Goal: Navigation & Orientation: Find specific page/section

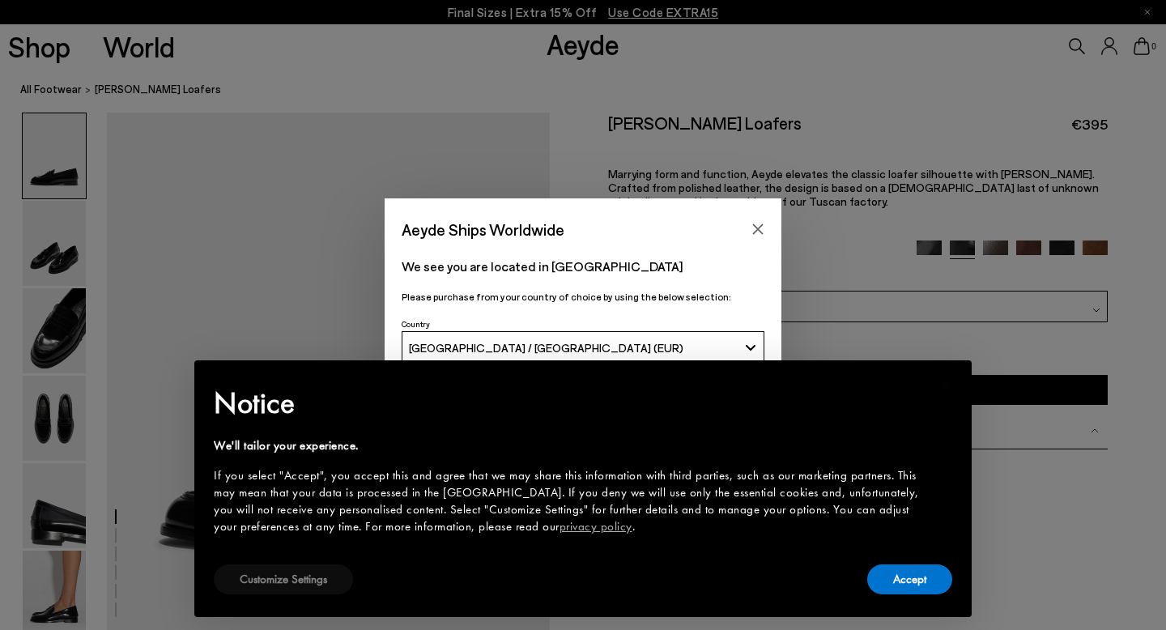
click at [252, 584] on button "Customize Settings" at bounding box center [283, 580] width 139 height 30
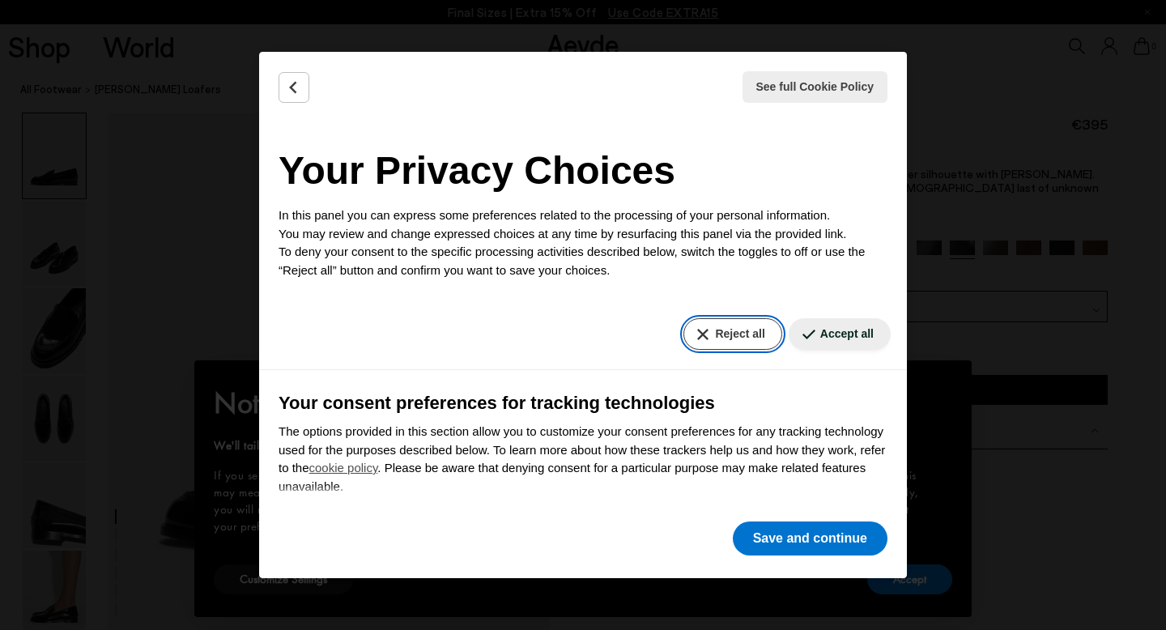
click at [745, 341] on button "Reject all" at bounding box center [733, 334] width 98 height 32
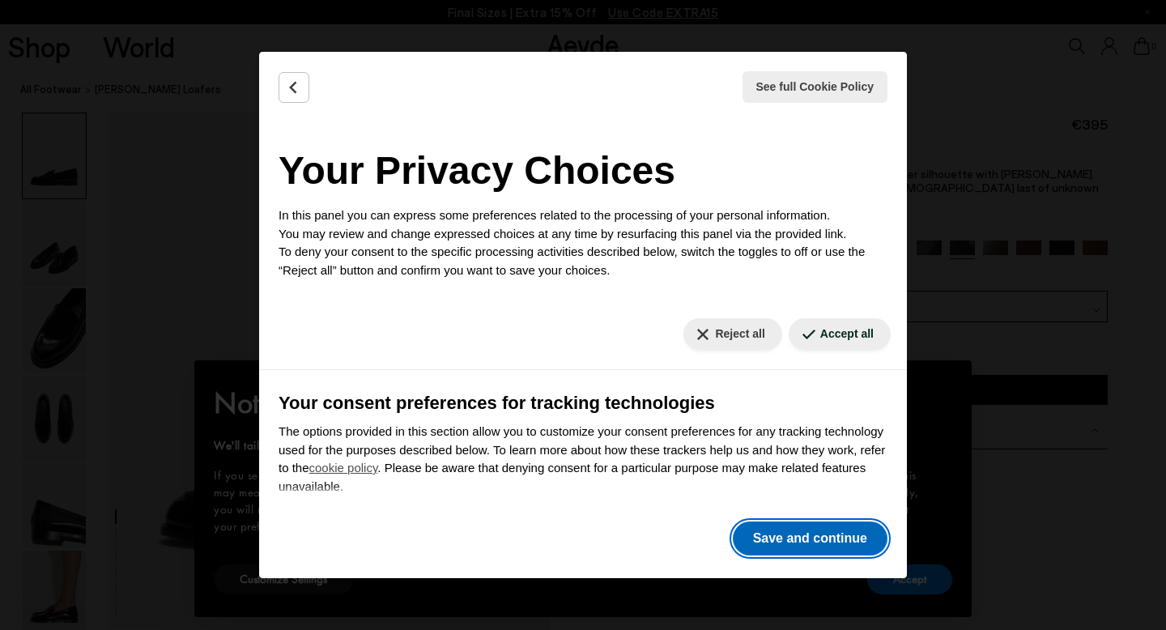
click at [793, 546] on button "Save and continue" at bounding box center [810, 539] width 155 height 34
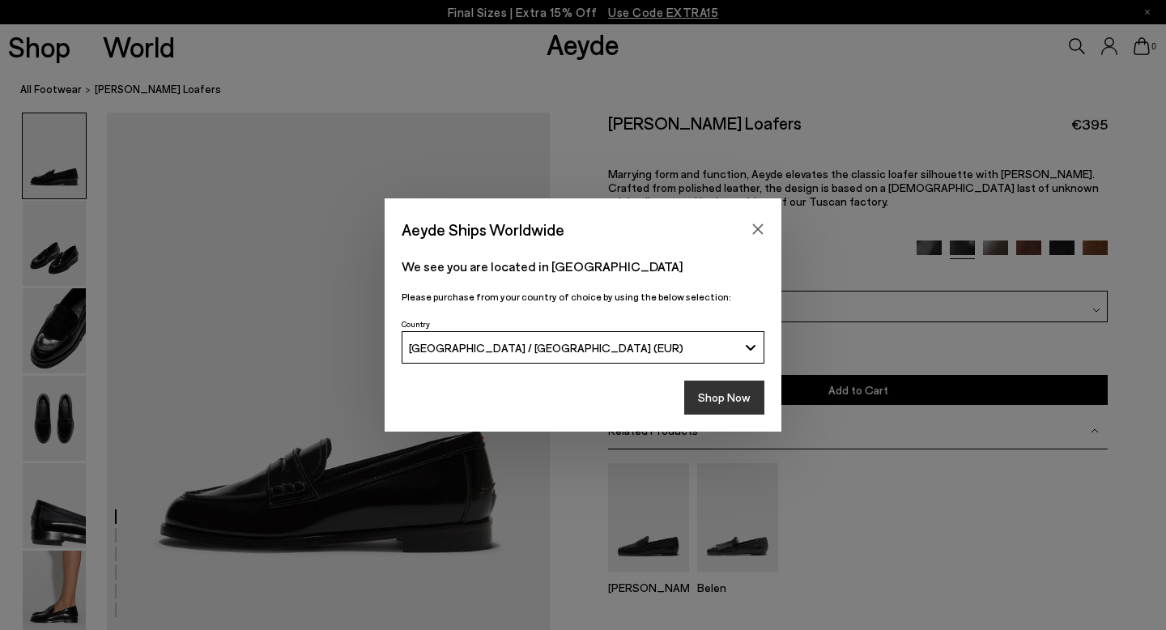
click at [718, 395] on button "Shop Now" at bounding box center [725, 398] width 80 height 34
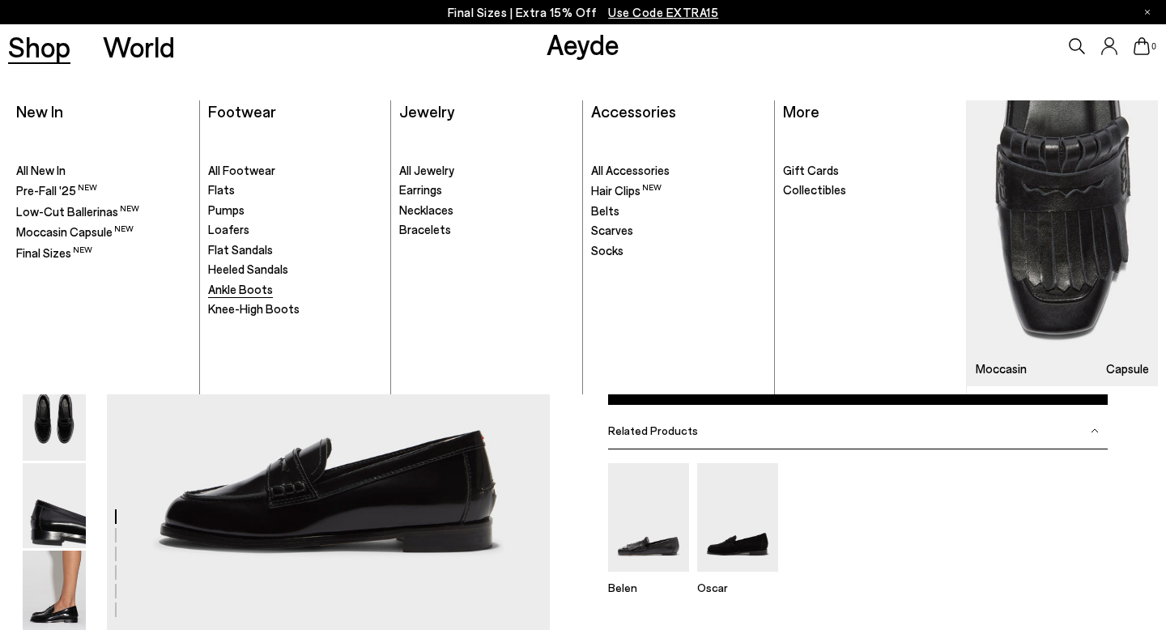
click at [244, 292] on span "Ankle Boots" at bounding box center [240, 289] width 65 height 15
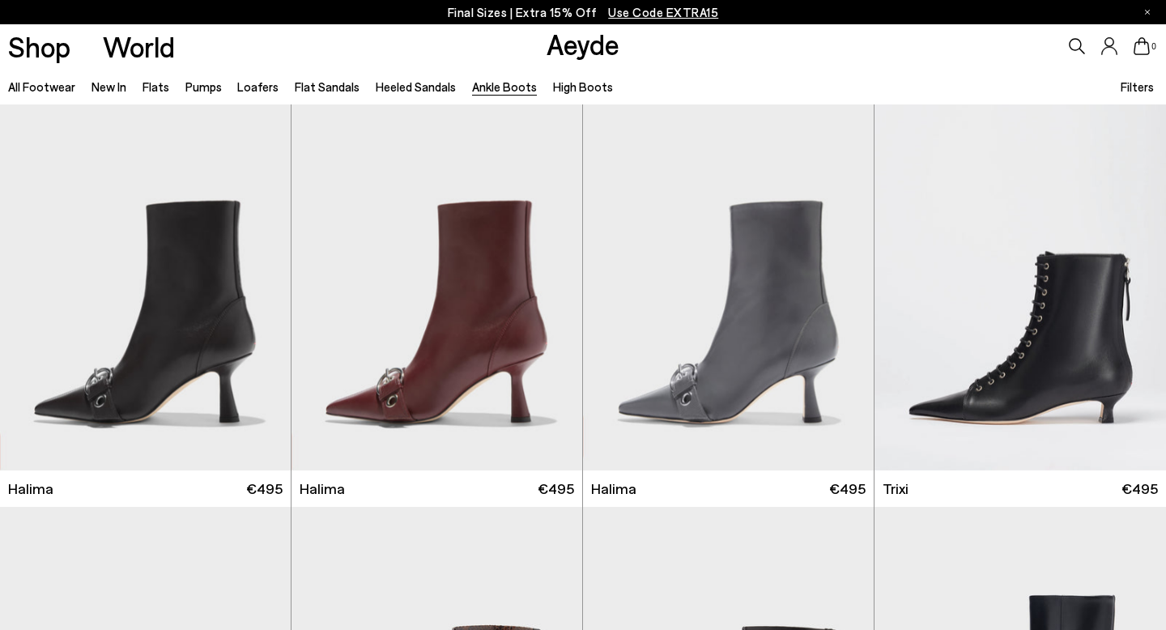
scroll to position [543, 0]
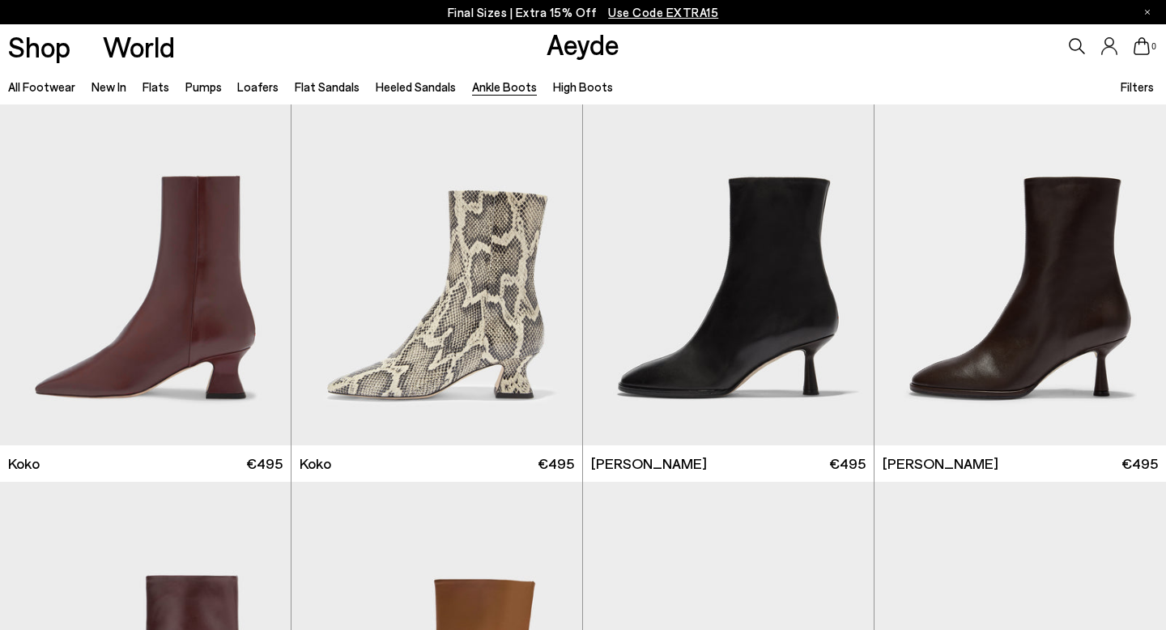
scroll to position [832, 0]
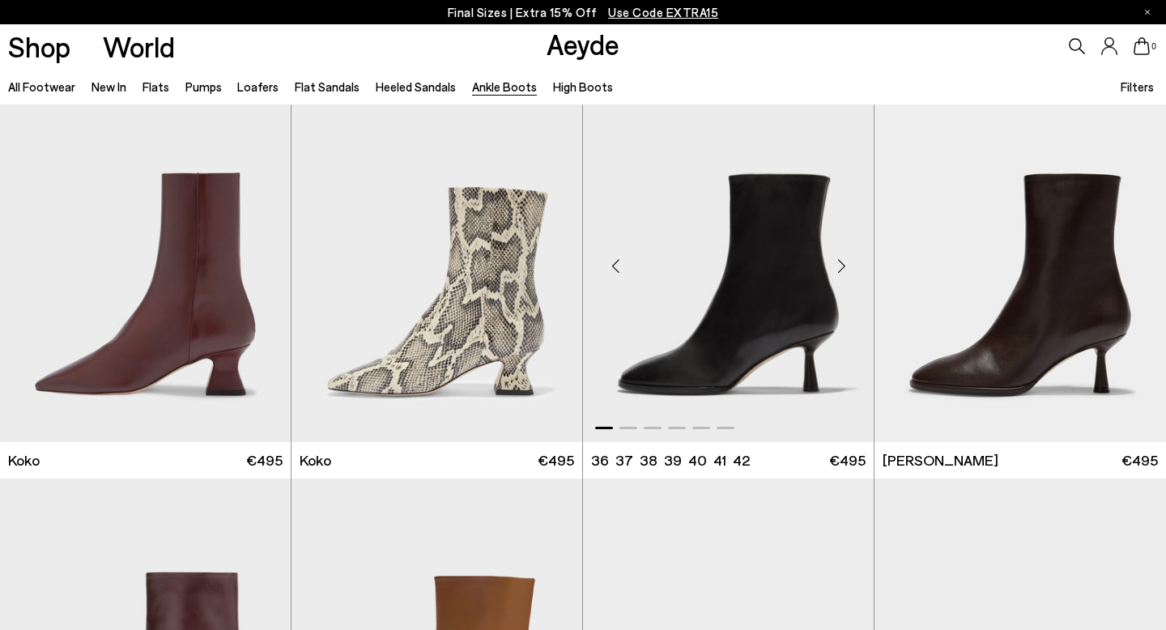
click at [840, 270] on div "Next slide" at bounding box center [841, 266] width 49 height 49
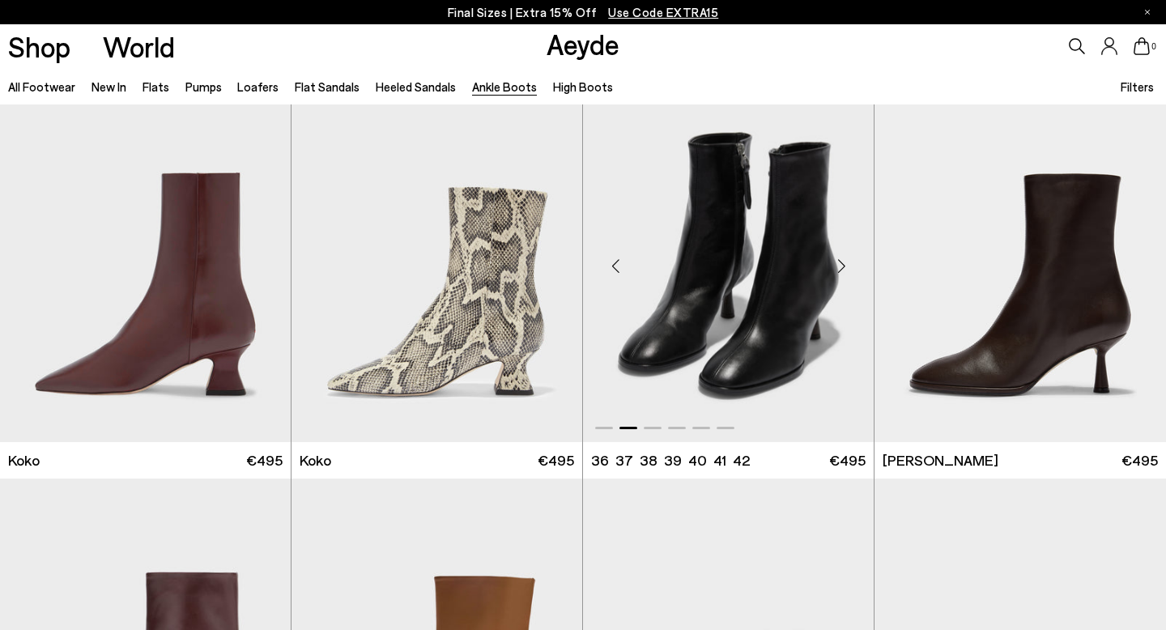
click at [840, 269] on div "Next slide" at bounding box center [841, 266] width 49 height 49
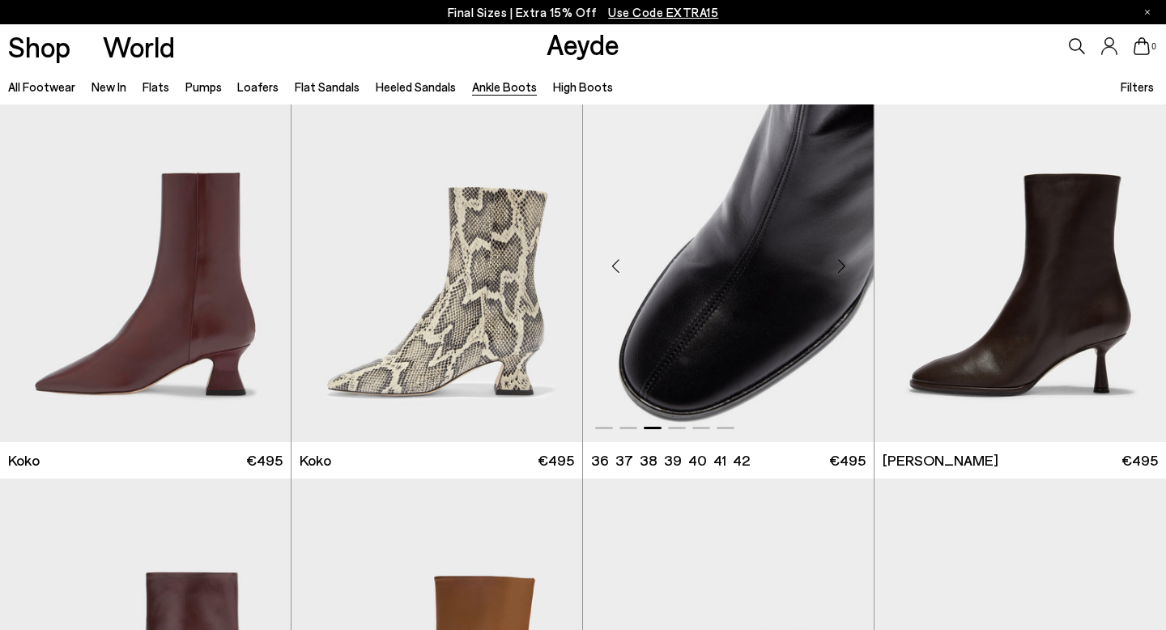
click at [840, 269] on div "Next slide" at bounding box center [841, 266] width 49 height 49
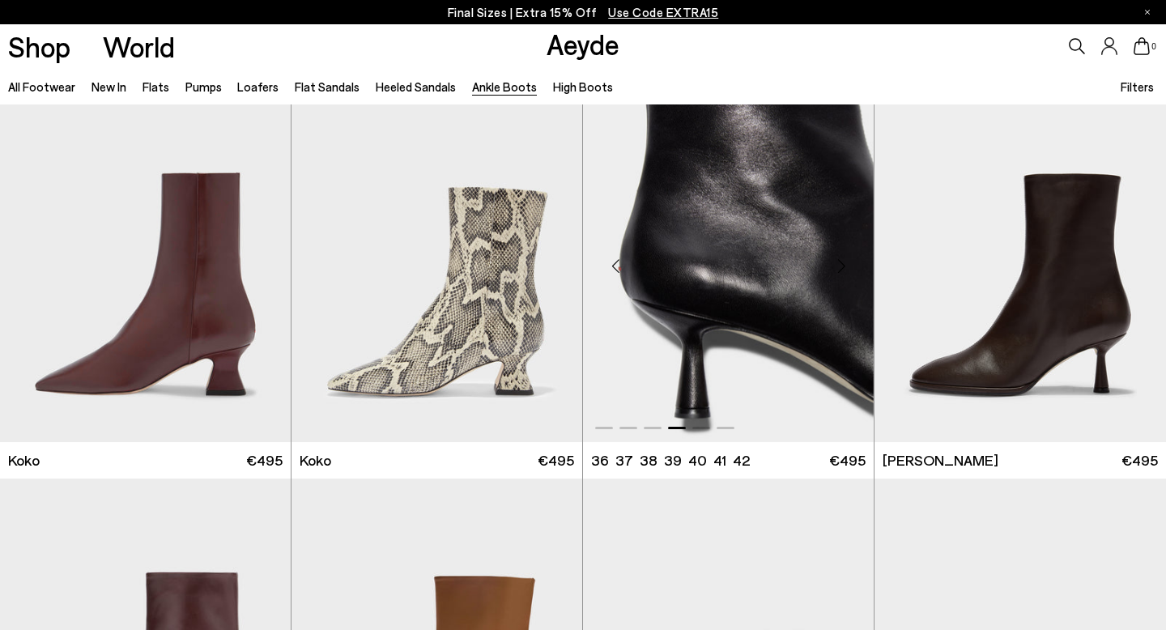
click at [840, 269] on div "Next slide" at bounding box center [841, 266] width 49 height 49
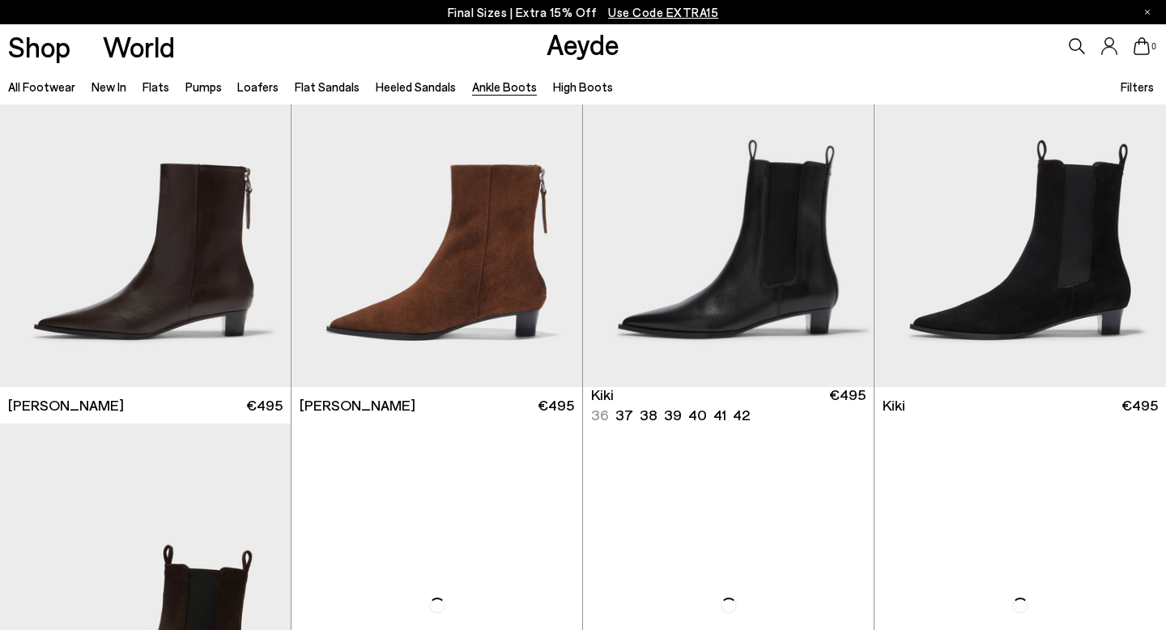
scroll to position [2501, 0]
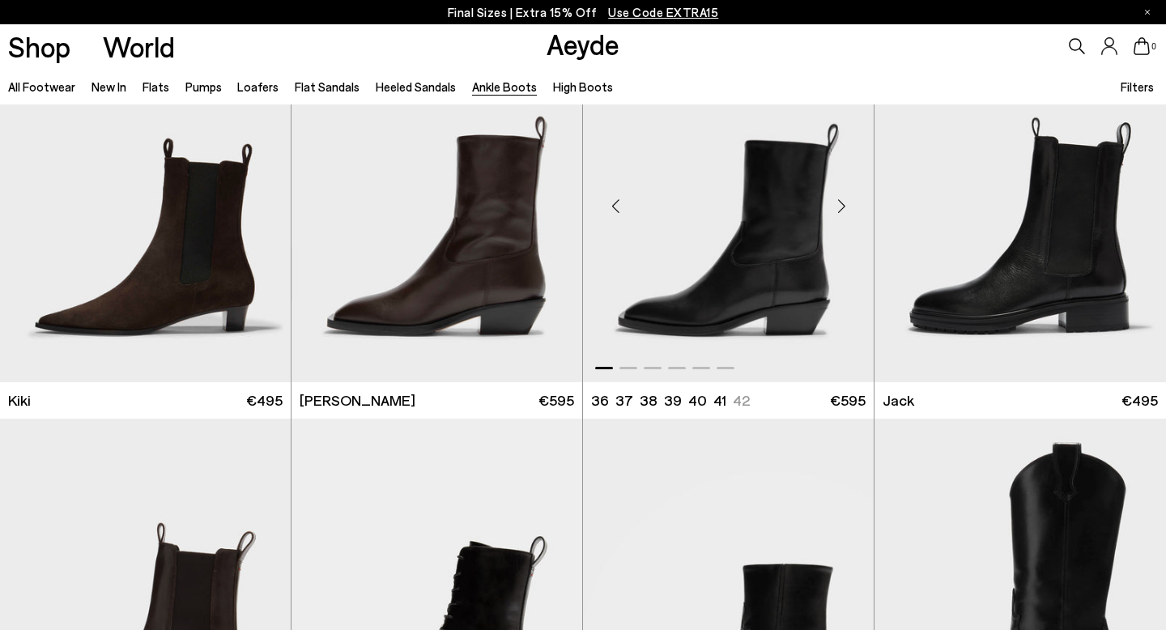
click at [844, 211] on div "Next slide" at bounding box center [841, 205] width 49 height 49
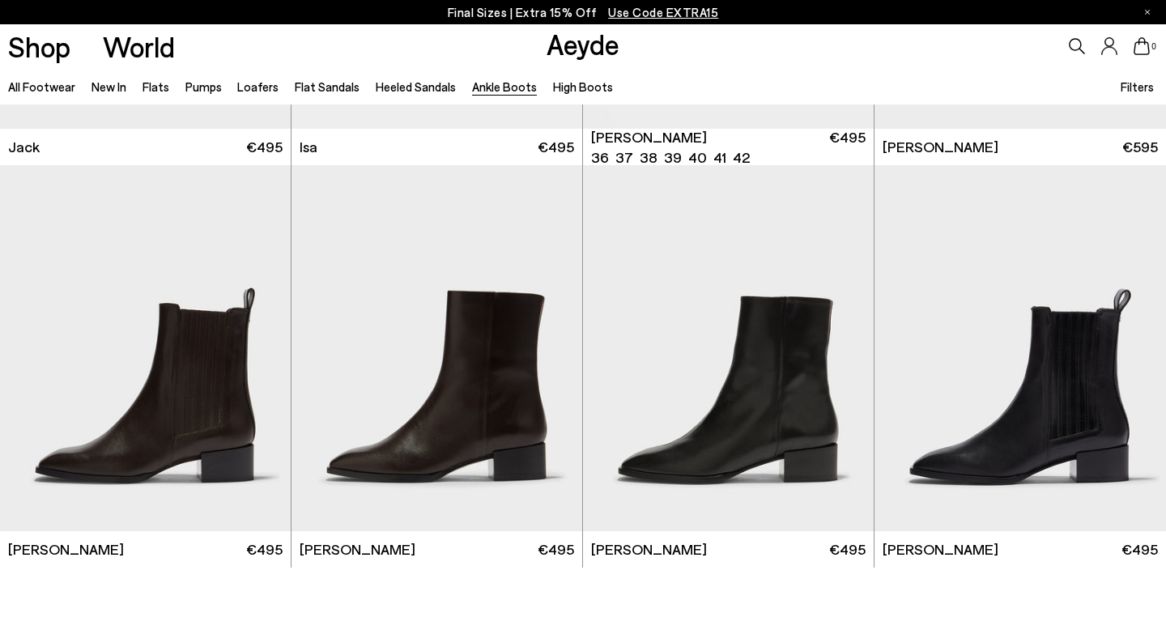
scroll to position [3252, 0]
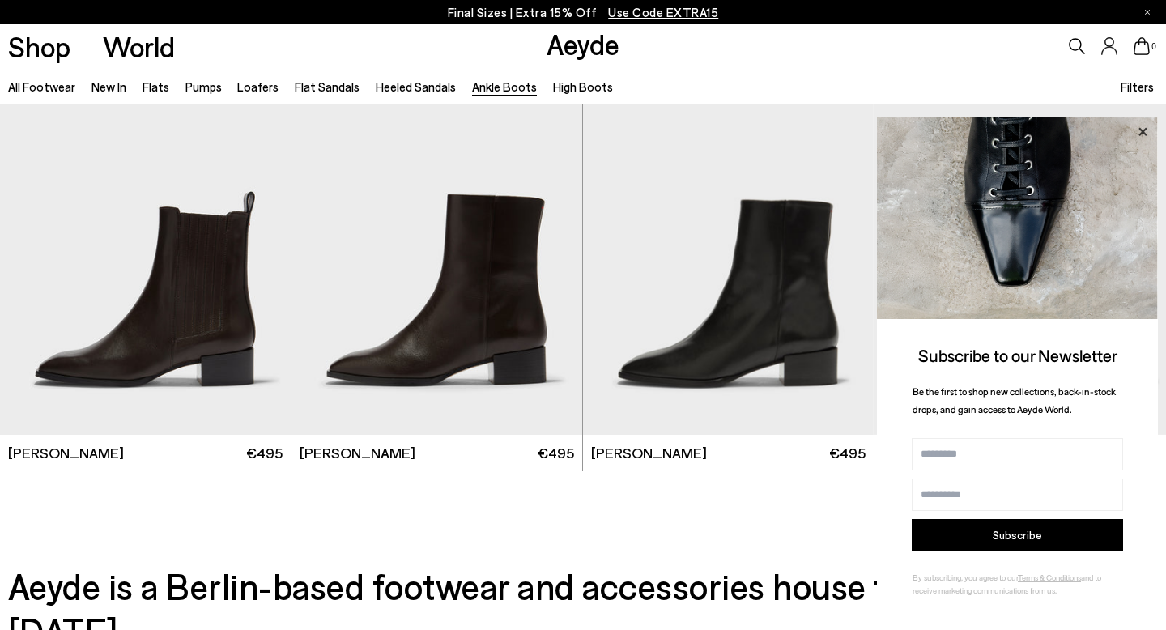
click at [1145, 134] on icon at bounding box center [1143, 131] width 8 height 8
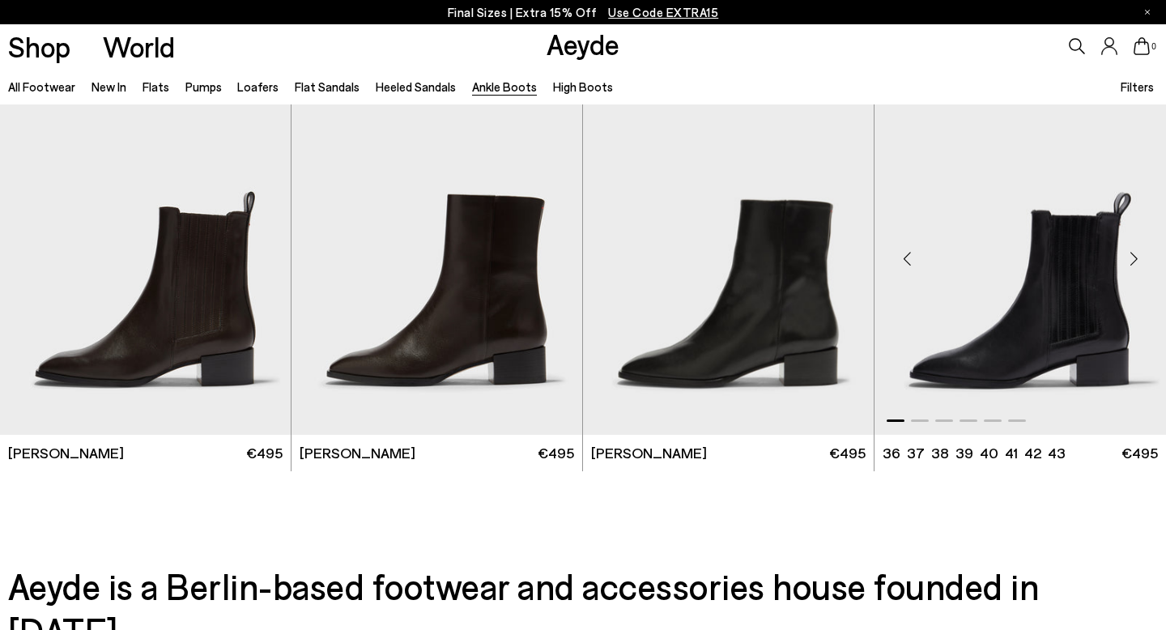
click at [1137, 253] on div "Next slide" at bounding box center [1134, 258] width 49 height 49
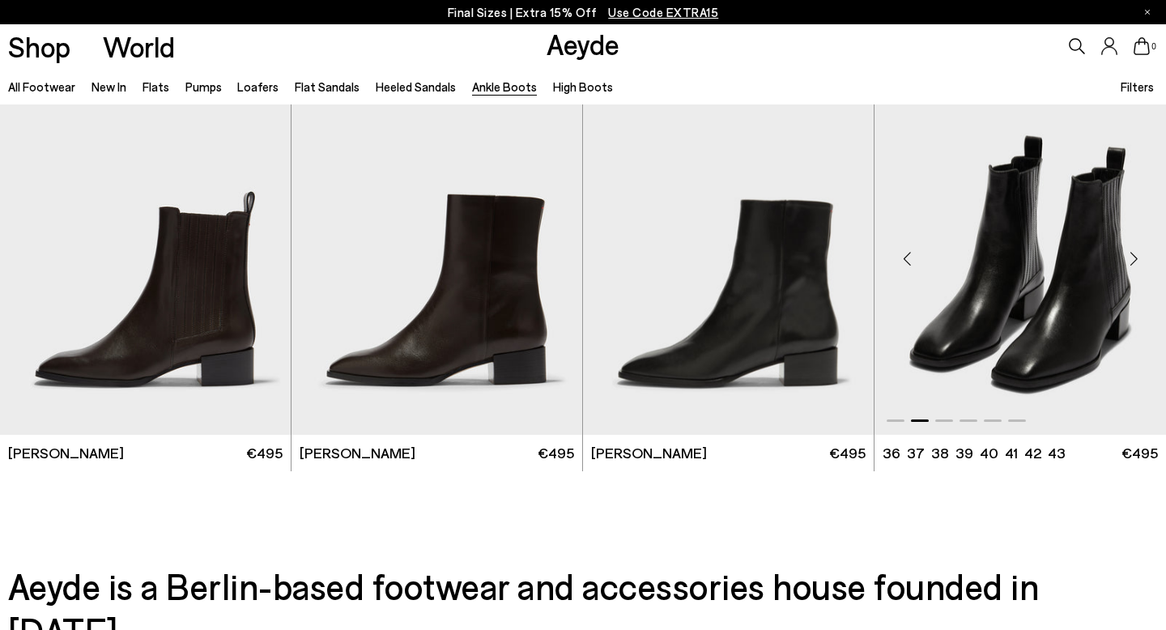
click at [1137, 253] on div "Next slide" at bounding box center [1134, 258] width 49 height 49
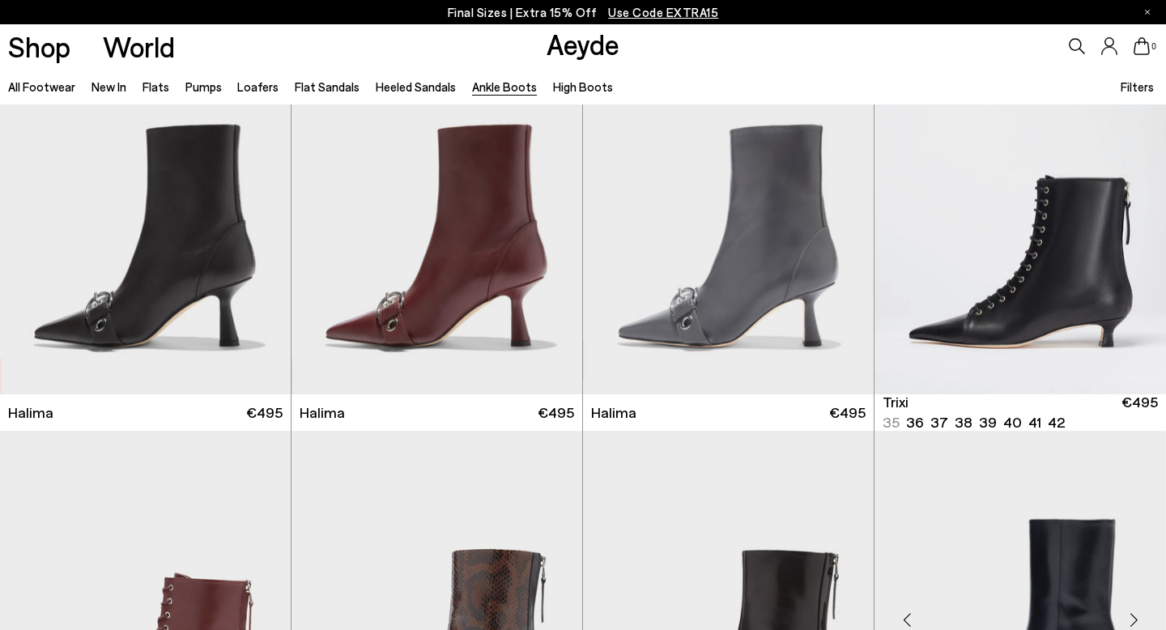
scroll to position [0, 0]
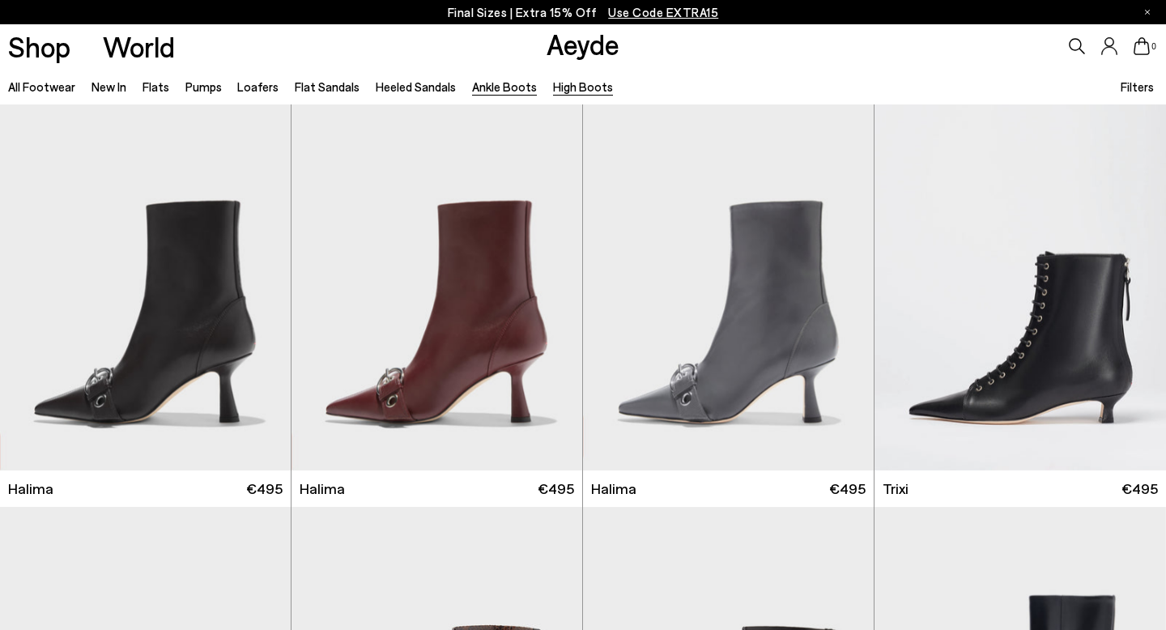
click at [569, 90] on link "High Boots" at bounding box center [583, 86] width 60 height 15
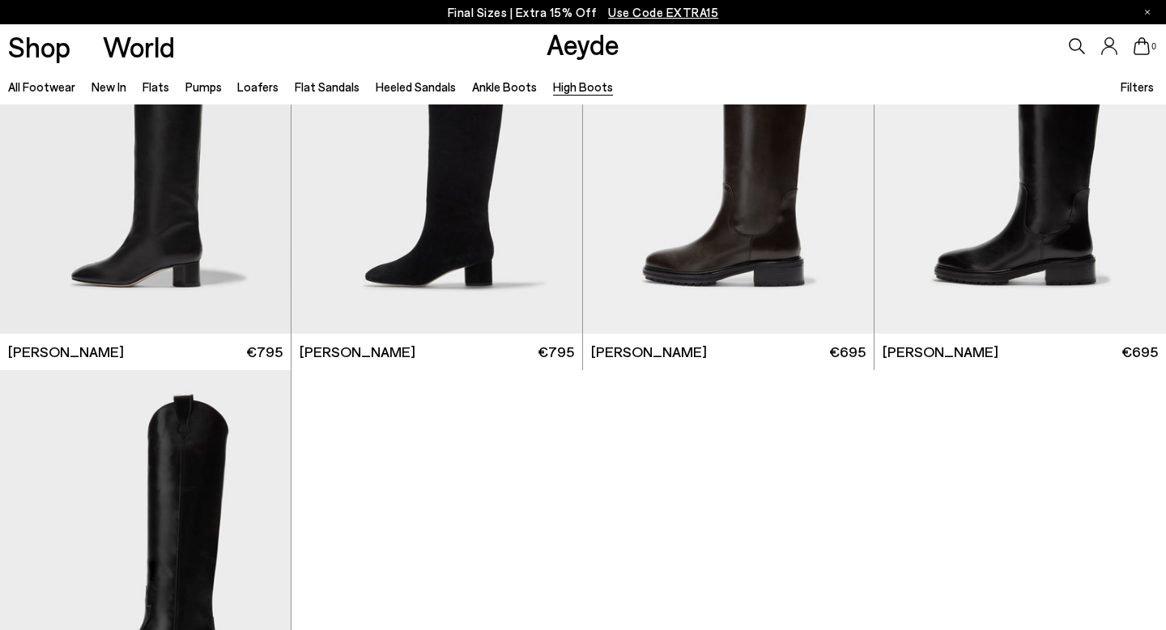
scroll to position [739, 0]
